Goal: Transaction & Acquisition: Purchase product/service

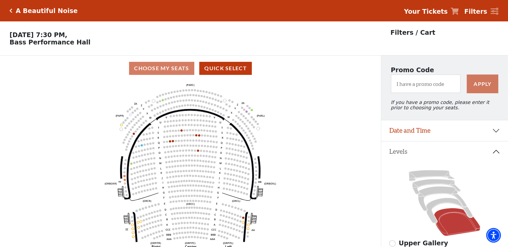
click at [441, 10] on strong "Your Tickets" at bounding box center [426, 11] width 44 height 7
click at [14, 8] on div "A Beautiful Noise" at bounding box center [45, 11] width 65 height 8
click at [12, 14] on div "A Beautiful Noise" at bounding box center [44, 11] width 68 height 8
click at [21, 5] on div "A Beautiful Noise Your Tickets Filters" at bounding box center [254, 10] width 508 height 21
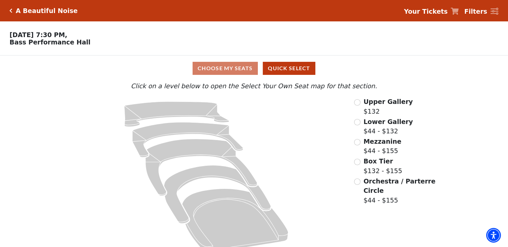
click at [443, 11] on strong "Your Tickets" at bounding box center [426, 11] width 44 height 7
click at [11, 11] on icon "Click here to go back to filters" at bounding box center [11, 10] width 3 height 5
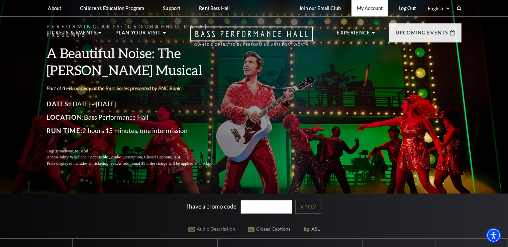
click at [375, 8] on link "My Account" at bounding box center [369, 8] width 36 height 16
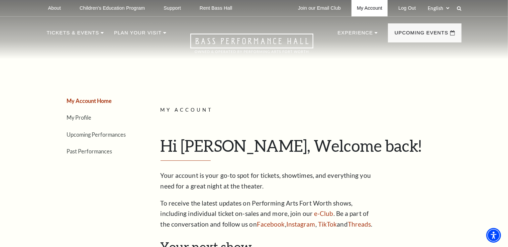
click at [367, 9] on link "My Account" at bounding box center [369, 8] width 36 height 16
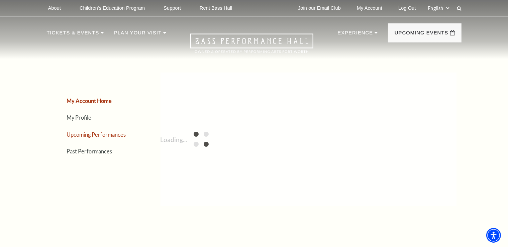
click at [96, 134] on link "Upcoming Performances" at bounding box center [96, 134] width 59 height 6
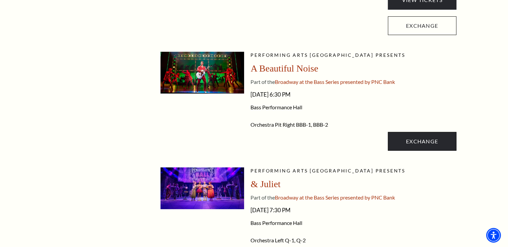
scroll to position [282, 0]
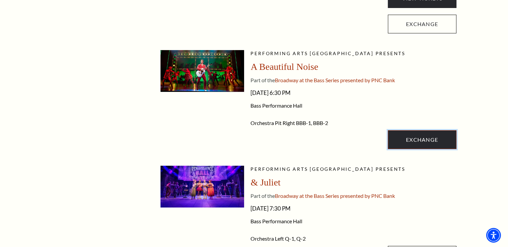
click at [435, 138] on link "Exchange" at bounding box center [422, 139] width 68 height 19
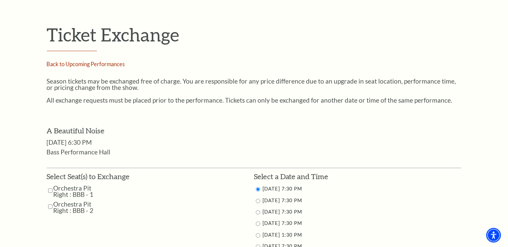
scroll to position [317, 0]
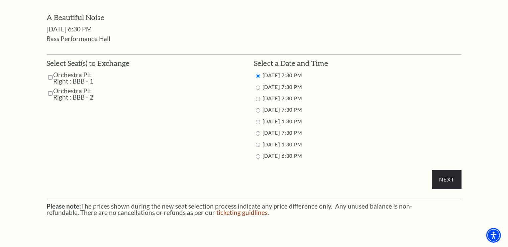
click at [259, 89] on input "10/29/2025 7:30 PM" at bounding box center [258, 88] width 4 height 4
radio input "true"
click at [444, 174] on input "Next" at bounding box center [446, 179] width 29 height 19
click at [50, 76] on input "Orchestra Pit Right : BBB - 1" at bounding box center [50, 78] width 4 height 12
checkbox input "true"
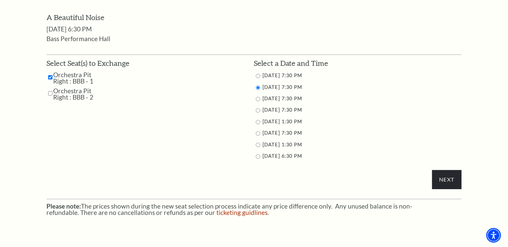
click at [50, 94] on input "Orchestra Pit Right : BBB - 2" at bounding box center [50, 94] width 4 height 12
checkbox input "true"
click at [444, 184] on input "Next" at bounding box center [446, 179] width 29 height 19
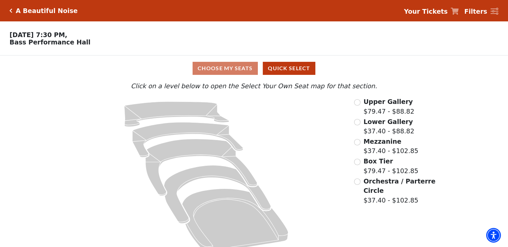
click at [353, 185] on div "Upper Gallery $79.47 - $88.82 Lower Gallery $37.40 - $88.82 Mezzanine $37.40 - …" at bounding box center [395, 177] width 92 height 160
click at [355, 185] on input "Orchestra / Parterre Circle$37.40 - $102.85\a" at bounding box center [357, 181] width 6 height 6
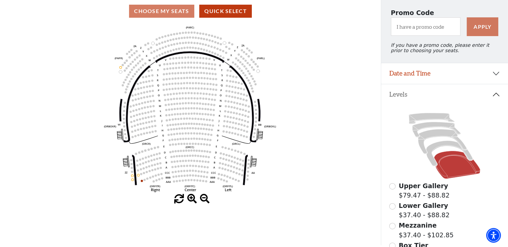
scroll to position [102, 0]
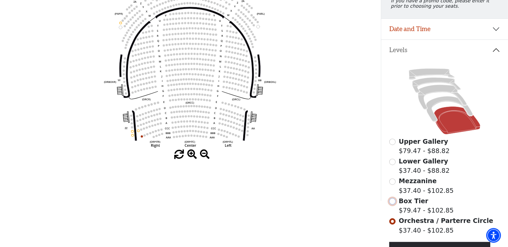
click at [390, 204] on input "Box Tier$79.47 - $102.85\a" at bounding box center [392, 201] width 6 height 6
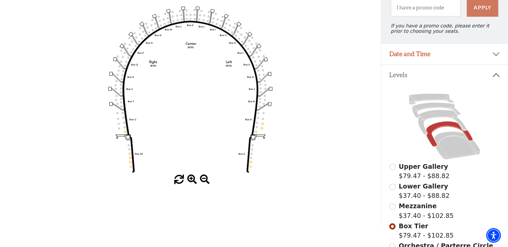
scroll to position [137, 0]
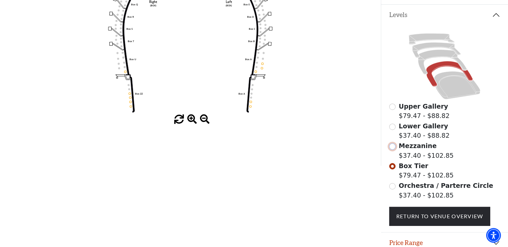
click at [392, 149] on input "Mezzanine$37.40 - $102.85\a" at bounding box center [392, 146] width 6 height 6
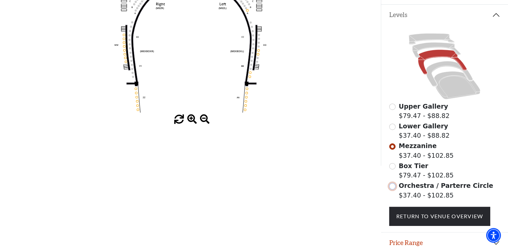
click at [395, 189] on input "Orchestra / Parterre Circle$37.40 - $102.85\a" at bounding box center [392, 186] width 6 height 6
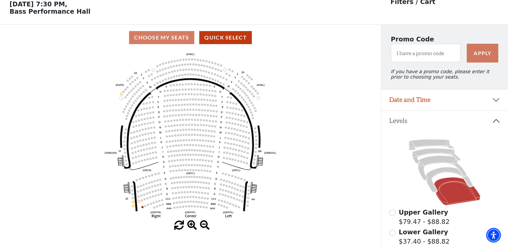
scroll to position [31, 0]
click at [495, 104] on button "Date and Time" at bounding box center [444, 100] width 127 height 21
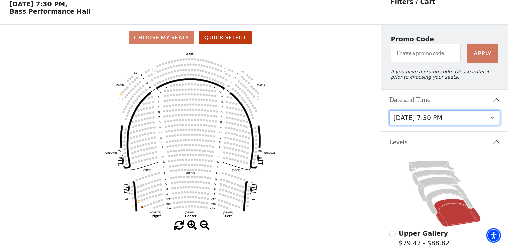
click at [389, 110] on select "Tuesday, October 28 at 7:30 PM Wednesday, October 29 at 7:30 PM Thursday, Octob…" at bounding box center [444, 117] width 111 height 15
click option "Tuesday, October 28 at 7:30 PM" at bounding box center [0, 0] width 0 height 0
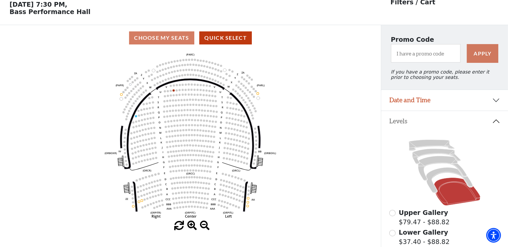
scroll to position [31, 0]
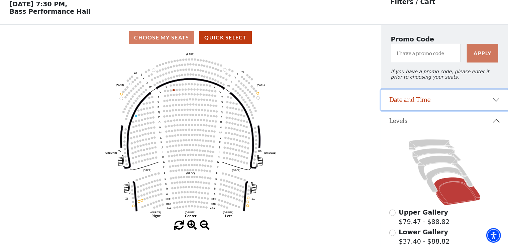
click at [491, 104] on button "Date and Time" at bounding box center [444, 100] width 127 height 21
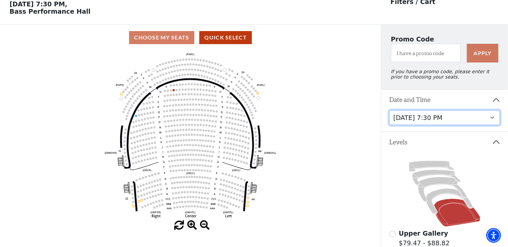
click at [389, 110] on select "Tuesday, October 28 at 7:30 PM Wednesday, October 29 at 7:30 PM Thursday, Octob…" at bounding box center [444, 117] width 111 height 15
click option "Thursday, October 30 at 7:30 PM" at bounding box center [0, 0] width 0 height 0
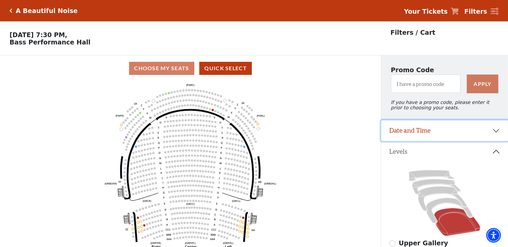
click at [460, 141] on button "Date and Time" at bounding box center [444, 130] width 127 height 21
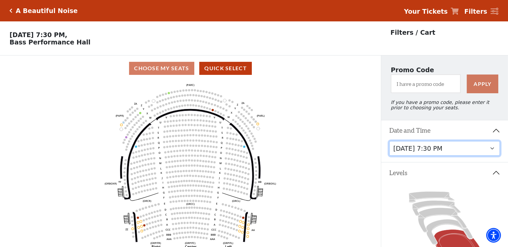
click at [389, 141] on select "Tuesday, October 28 at 7:30 PM Wednesday, October 29 at 7:30 PM Thursday, Octob…" at bounding box center [444, 148] width 111 height 15
click option "Wednesday, October 29 at 7:30 PM" at bounding box center [0, 0] width 0 height 0
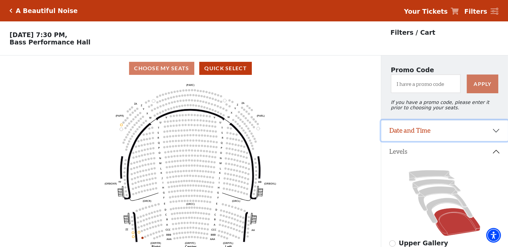
click at [426, 131] on button "Date and Time" at bounding box center [444, 130] width 127 height 21
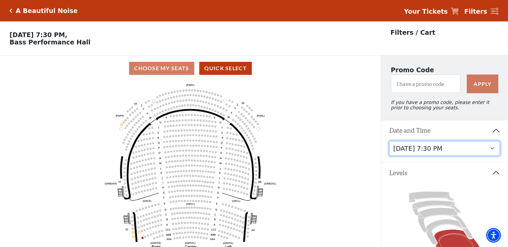
click at [389, 141] on select "Tuesday, October 28 at 7:30 PM Wednesday, October 29 at 7:30 PM Thursday, Octob…" at bounding box center [444, 148] width 111 height 15
click option "Tuesday, October 28 at 7:30 PM" at bounding box center [0, 0] width 0 height 0
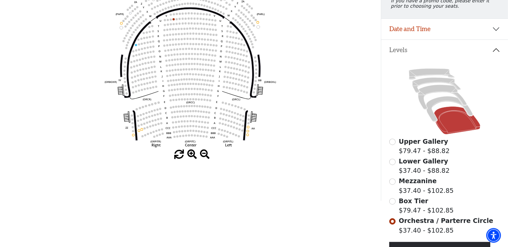
scroll to position [137, 0]
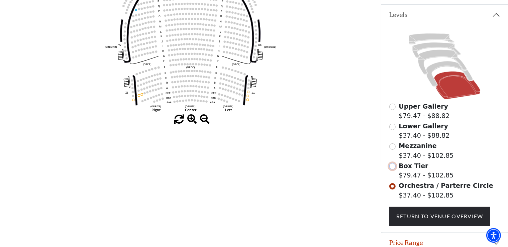
click at [392, 169] on input "Box Tier$79.47 - $102.85\a" at bounding box center [392, 166] width 6 height 6
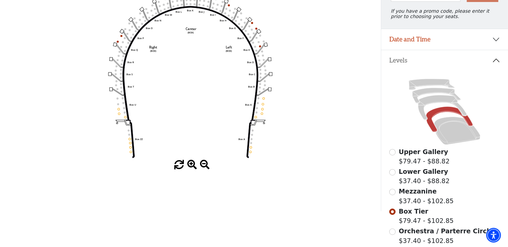
scroll to position [102, 0]
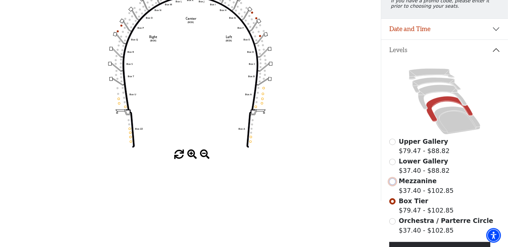
click at [394, 185] on input "Mezzanine$37.40 - $102.85\a" at bounding box center [392, 181] width 6 height 6
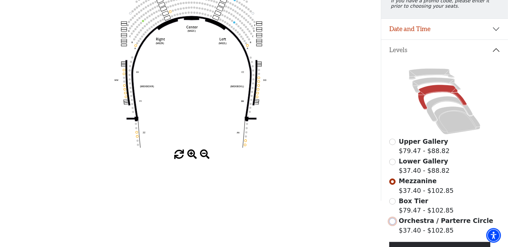
click at [393, 225] on input "Orchestra / Parterre Circle$37.40 - $102.85\a" at bounding box center [392, 221] width 6 height 6
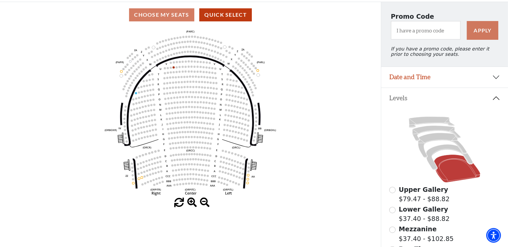
scroll to position [66, 0]
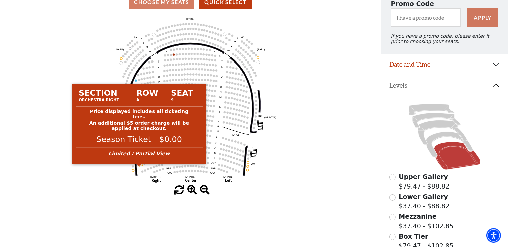
click at [138, 167] on circle at bounding box center [139, 166] width 2 height 2
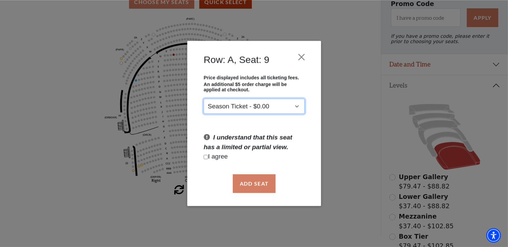
click at [203, 99] on select "Season Ticket - $0.00" at bounding box center [253, 106] width 101 height 15
click at [300, 105] on select "Season Ticket - $0.00" at bounding box center [253, 106] width 101 height 15
click at [303, 55] on button "Close" at bounding box center [301, 57] width 13 height 13
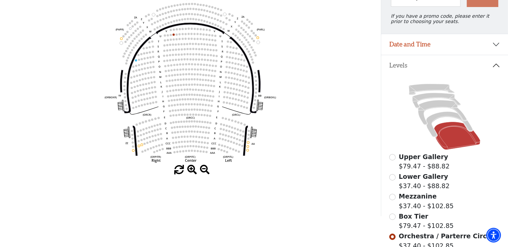
scroll to position [102, 0]
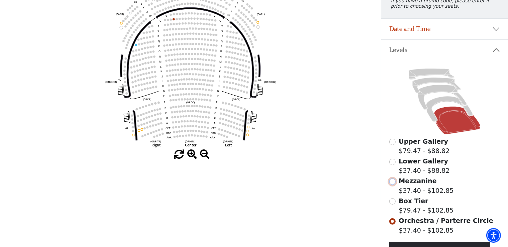
click at [392, 184] on input "Mezzanine$37.40 - $102.85\a" at bounding box center [392, 181] width 6 height 6
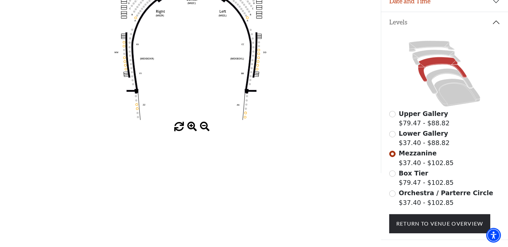
scroll to position [137, 0]
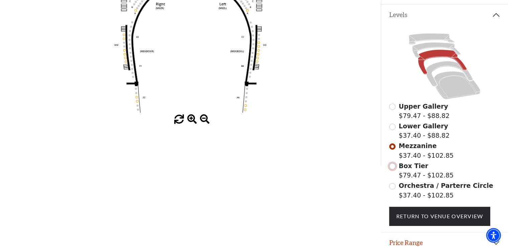
click at [391, 169] on input "Box Tier$79.47 - $102.85\a" at bounding box center [392, 166] width 6 height 6
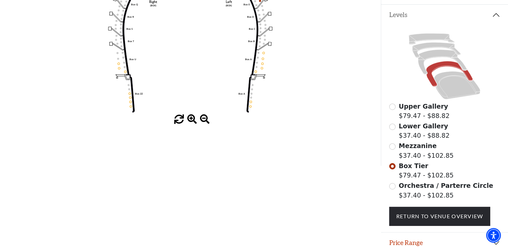
click at [395, 128] on div "Lower Gallery $37.40 - $88.82" at bounding box center [444, 130] width 111 height 19
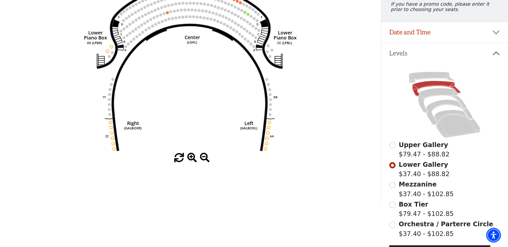
scroll to position [102, 0]
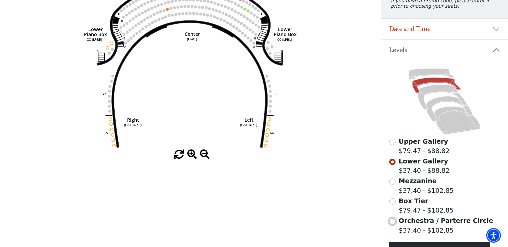
click at [395, 225] on input "Orchestra / Parterre Circle$37.40 - $102.85\a" at bounding box center [392, 221] width 6 height 6
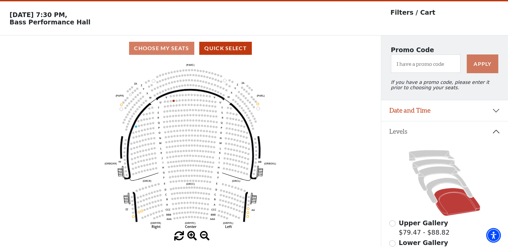
scroll to position [28, 0]
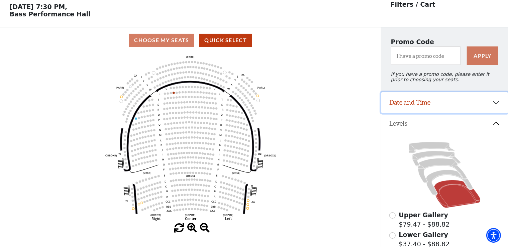
click at [438, 109] on button "Date and Time" at bounding box center [444, 102] width 127 height 21
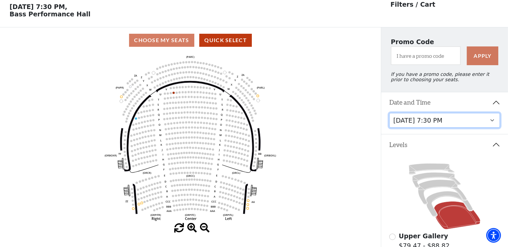
click option "Thursday, October 30 at 7:30 PM" at bounding box center [0, 0] width 0 height 0
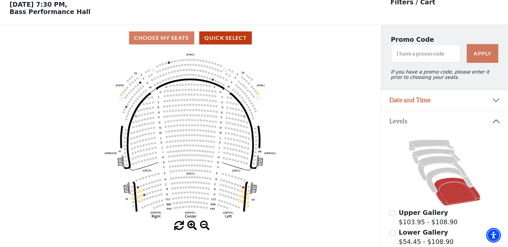
scroll to position [31, 0]
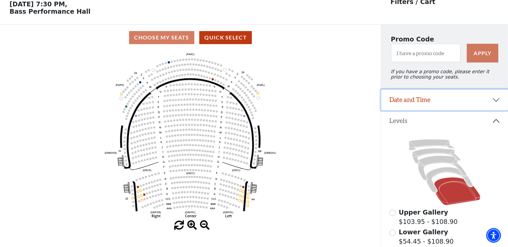
click at [433, 107] on button "Date and Time" at bounding box center [444, 100] width 127 height 21
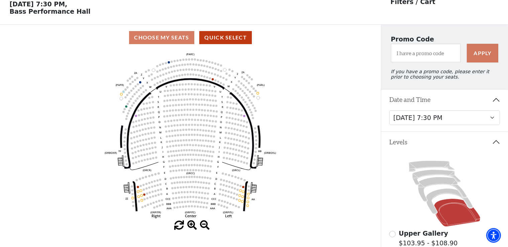
click at [420, 130] on div "Tuesday, October 28 at 7:30 PM Wednesday, October 29 at 7:30 PM Thursday, Octob…" at bounding box center [444, 120] width 127 height 21
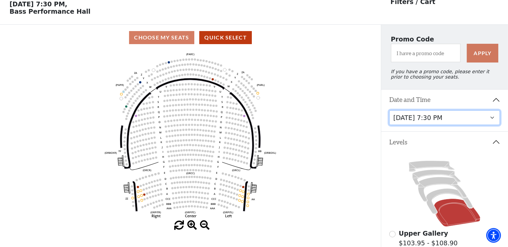
click at [389, 110] on select "Tuesday, October 28 at 7:30 PM Wednesday, October 29 at 7:30 PM Thursday, Octob…" at bounding box center [444, 117] width 111 height 15
click option "Tuesday, October 28 at 7:30 PM" at bounding box center [0, 0] width 0 height 0
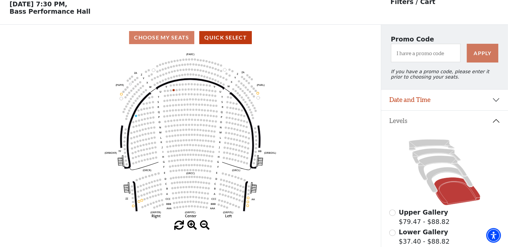
scroll to position [31, 0]
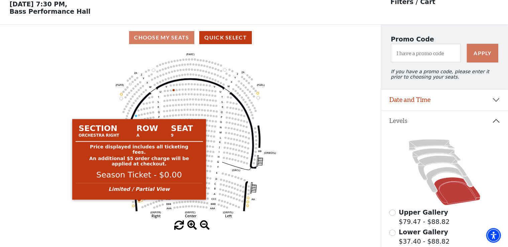
click at [139, 202] on circle at bounding box center [139, 201] width 2 height 2
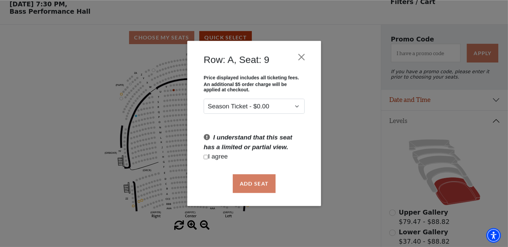
click at [207, 157] on input "Checkbox field" at bounding box center [205, 157] width 4 height 4
checkbox input "true"
click at [249, 189] on button "Add Seat" at bounding box center [253, 183] width 43 height 19
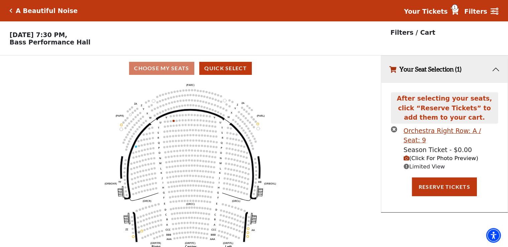
scroll to position [0, 0]
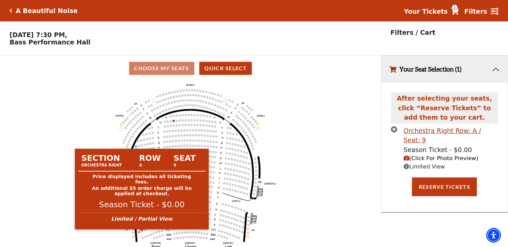
click at [142, 232] on circle at bounding box center [142, 231] width 2 height 2
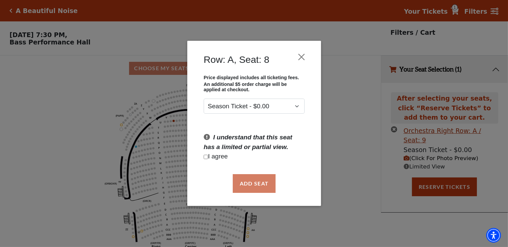
click at [209, 157] on p "I agree" at bounding box center [253, 157] width 101 height 10
click at [206, 158] on input "Checkbox field" at bounding box center [205, 157] width 4 height 4
checkbox input "true"
click at [256, 189] on button "Add Seat" at bounding box center [253, 183] width 43 height 19
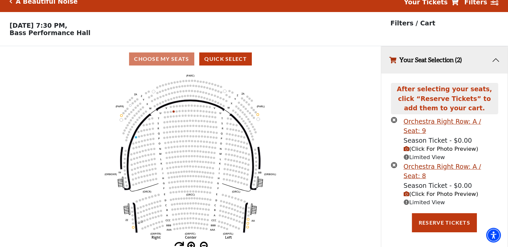
scroll to position [16, 0]
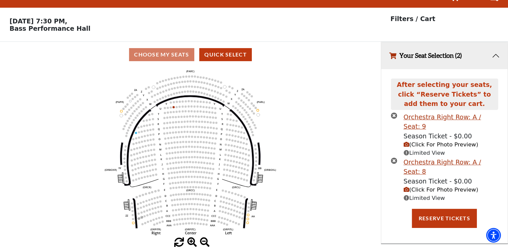
click at [431, 186] on span "(Click For Photo Preview)" at bounding box center [440, 189] width 75 height 6
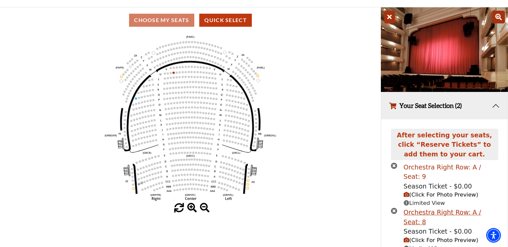
scroll to position [78, 0]
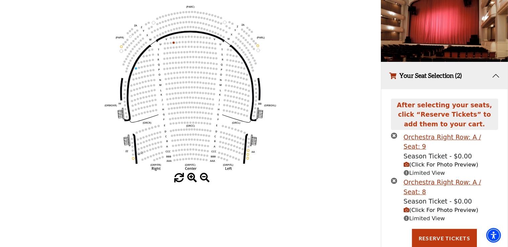
click at [423, 207] on span "(Click For Photo Preview)" at bounding box center [440, 210] width 75 height 6
click at [427, 161] on span "(Click For Photo Preview)" at bounding box center [440, 164] width 75 height 6
click at [428, 207] on span "(Click For Photo Preview)" at bounding box center [440, 210] width 75 height 6
click at [443, 229] on button "Reserve Tickets" at bounding box center [444, 238] width 65 height 19
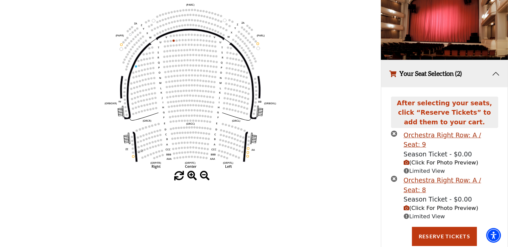
scroll to position [117, 0]
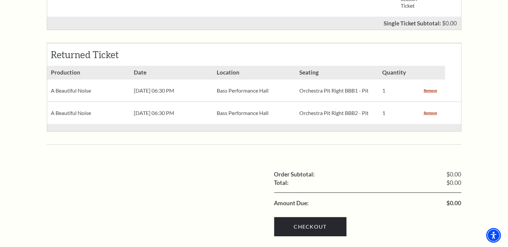
scroll to position [388, 0]
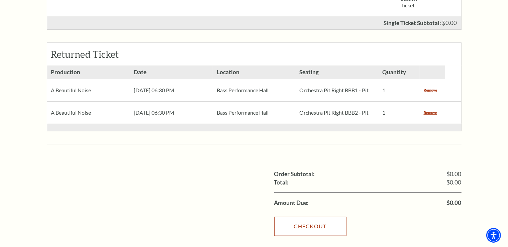
click at [311, 217] on link "Checkout" at bounding box center [310, 226] width 72 height 19
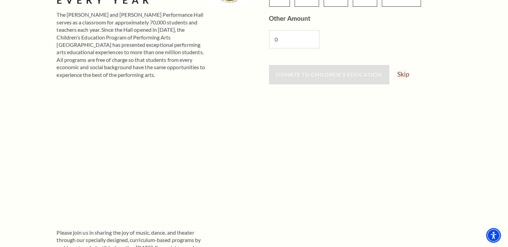
scroll to position [212, 0]
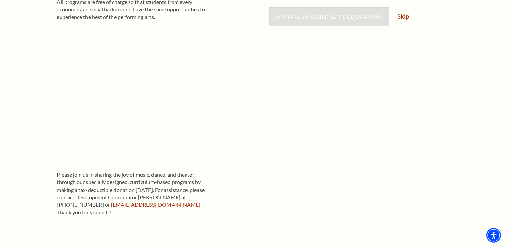
click at [408, 18] on link "Skip" at bounding box center [403, 16] width 12 height 6
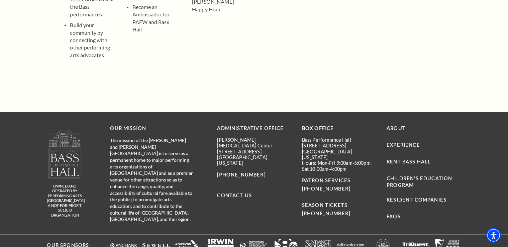
scroll to position [71, 0]
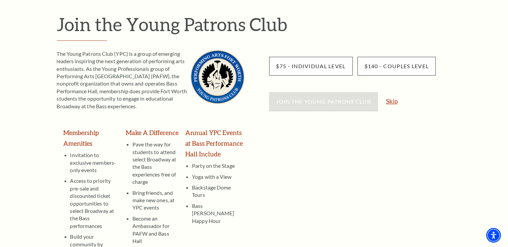
click at [393, 103] on link "Skip" at bounding box center [392, 101] width 12 height 6
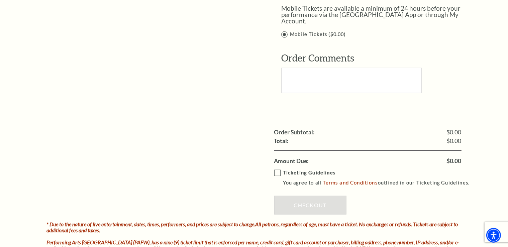
scroll to position [564, 0]
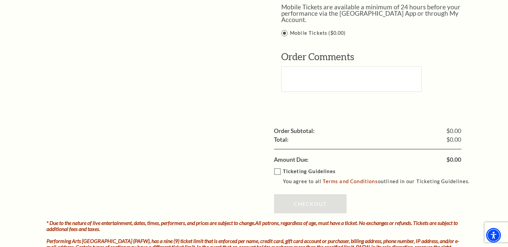
click at [280, 167] on label "Ticketing Guidelines You agree to all Terms and Conditions outlined in our Tick…" at bounding box center [374, 176] width 201 height 18
click at [0, 0] on input "Ticketing Guidelines You agree to all Terms and Conditions outlined in our Tick…" at bounding box center [0, 0] width 0 height 0
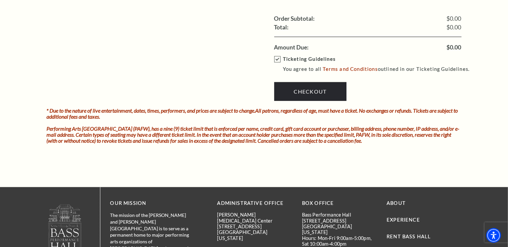
scroll to position [741, 0]
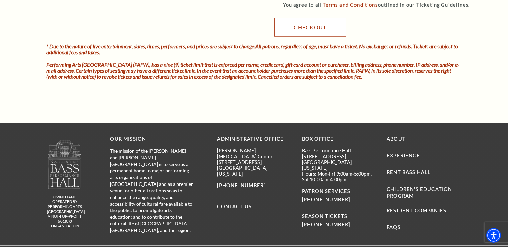
click at [291, 18] on link "Checkout" at bounding box center [310, 27] width 72 height 19
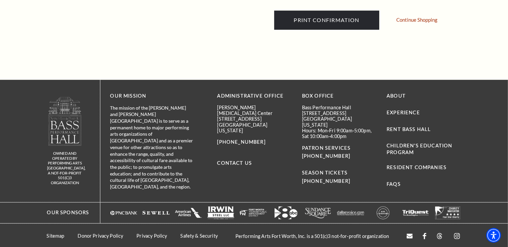
scroll to position [247, 0]
